Goal: Check status

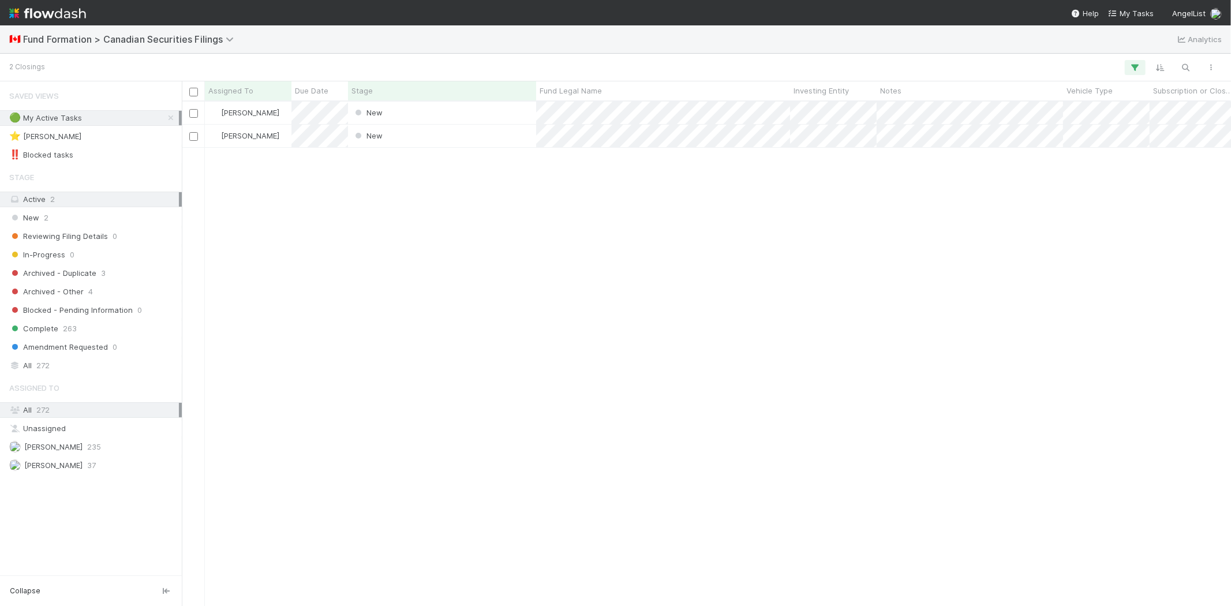
scroll to position [495, 1040]
click at [590, 271] on div "[PERSON_NAME] New [DATE] 7:30:25 PM [DATE] 7:30:33 PM [PERSON_NAME] New [DATE] …" at bounding box center [706, 354] width 1049 height 504
click at [424, 211] on div "[PERSON_NAME] New [DATE] 7:30:25 PM [DATE] 7:30:33 PM [PERSON_NAME] New [DATE] …" at bounding box center [706, 354] width 1049 height 504
click at [446, 234] on div "[PERSON_NAME] New [DATE] 7:30:25 PM [DATE] 7:30:33 PM [PERSON_NAME] New [DATE] …" at bounding box center [706, 354] width 1049 height 504
click at [435, 311] on div "[PERSON_NAME] New [DATE] 7:30:25 PM [DATE] 7:30:33 PM [PERSON_NAME] New [DATE] …" at bounding box center [706, 354] width 1049 height 504
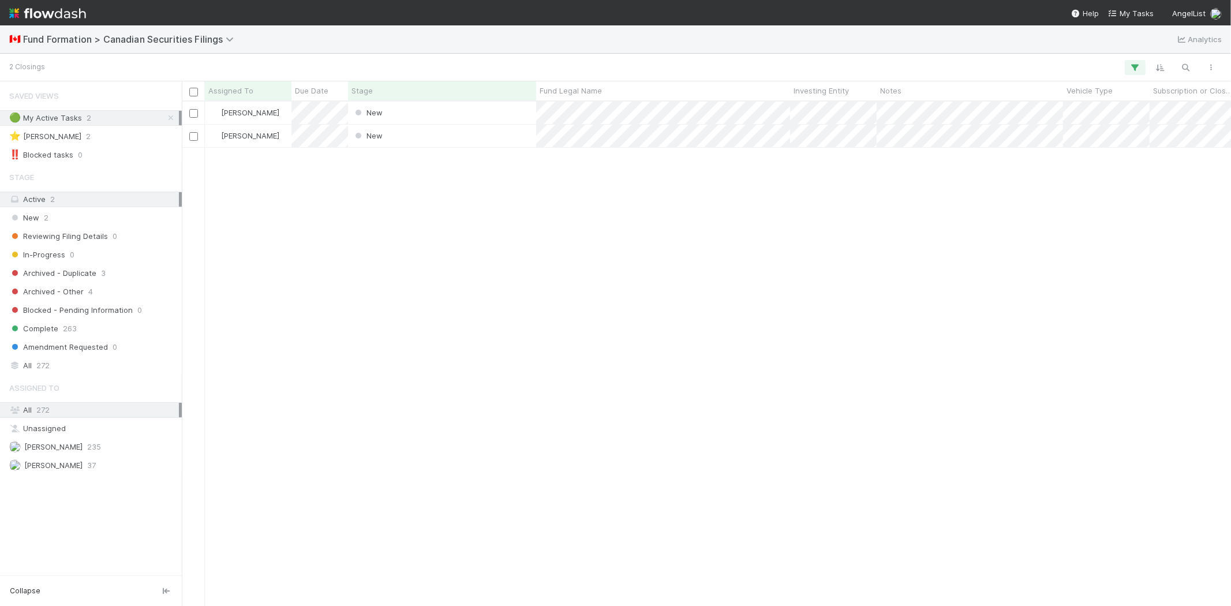
click at [388, 219] on div "[PERSON_NAME] New [DATE] 7:30:25 PM [DATE] 7:30:33 PM [PERSON_NAME] New [DATE] …" at bounding box center [706, 354] width 1049 height 504
click at [371, 199] on div "[PERSON_NAME] New [DATE] 7:30:25 PM [DATE] 7:30:33 PM [PERSON_NAME] New [DATE] …" at bounding box center [706, 354] width 1049 height 504
click at [371, 258] on div "[PERSON_NAME] New [DATE] 7:30:25 PM [DATE] 7:30:33 PM [PERSON_NAME] New [DATE] …" at bounding box center [706, 354] width 1049 height 504
click at [368, 245] on div "[PERSON_NAME] New [DATE] 7:30:25 PM [DATE] 7:30:33 PM [PERSON_NAME] New [DATE] …" at bounding box center [706, 354] width 1049 height 504
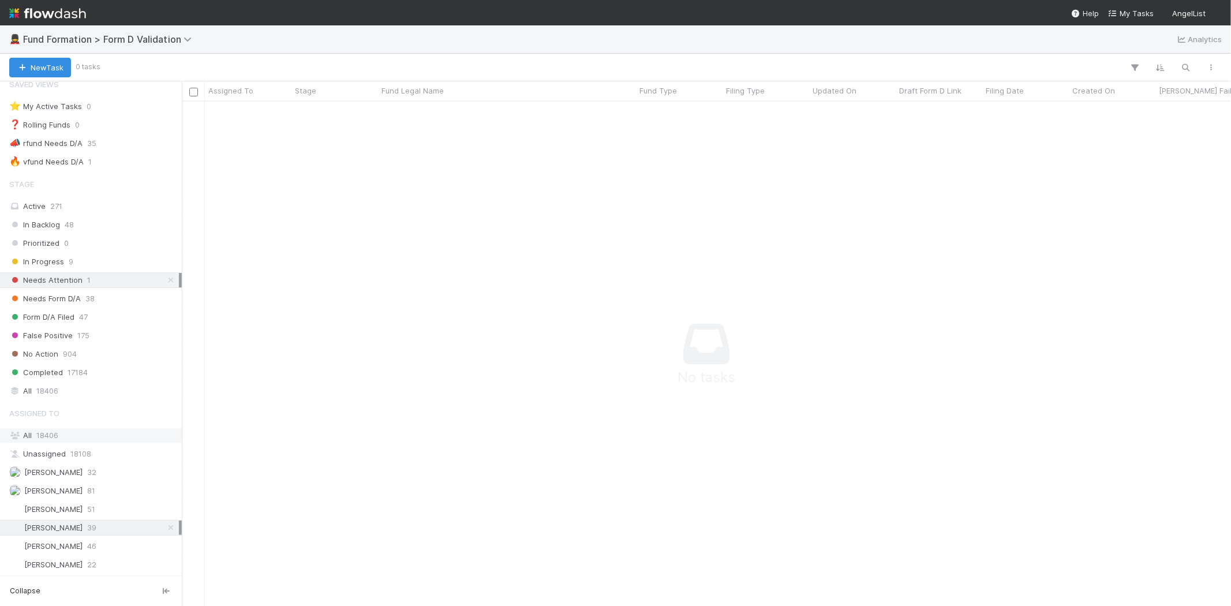
scroll to position [14, 0]
drag, startPoint x: 420, startPoint y: 240, endPoint x: 431, endPoint y: 224, distance: 19.5
click at [423, 236] on div at bounding box center [712, 350] width 1060 height 496
